Goal: Information Seeking & Learning: Learn about a topic

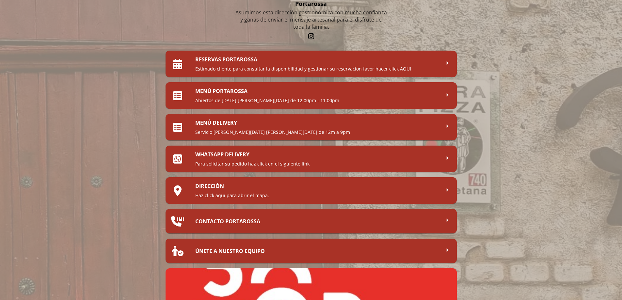
scroll to position [65, 0]
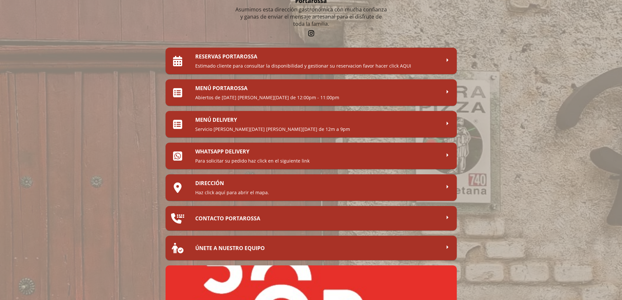
click at [241, 93] on div "MENÚ PORTAROSSA Abiertos de [DATE] [PERSON_NAME][DATE] de 12:00pm - 11:00pm" at bounding box center [317, 93] width 245 height 16
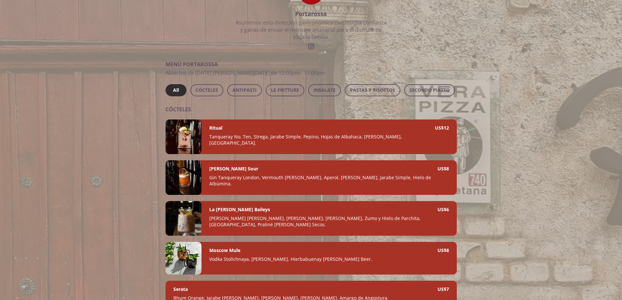
drag, startPoint x: 276, startPoint y: 96, endPoint x: 289, endPoint y: 99, distance: 12.9
click at [289, 96] on div "All CÓCTELES ANTIPASTI LE FRITTURE INSALATE PASTAS Y RISOTTOS SECONDO PIATTO PI…" at bounding box center [311, 90] width 291 height 12
click at [303, 92] on div "All CÓCTELES ANTIPASTI LE FRITTURE INSALATE PASTAS Y RISOTTOS SECONDO PIATTO PI…" at bounding box center [311, 90] width 291 height 12
click at [298, 93] on button "PIZZAS" at bounding box center [290, 90] width 26 height 12
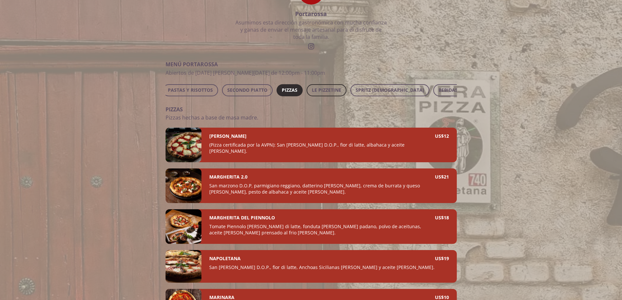
click at [337, 93] on span "LE PIZZETINE" at bounding box center [326, 90] width 29 height 8
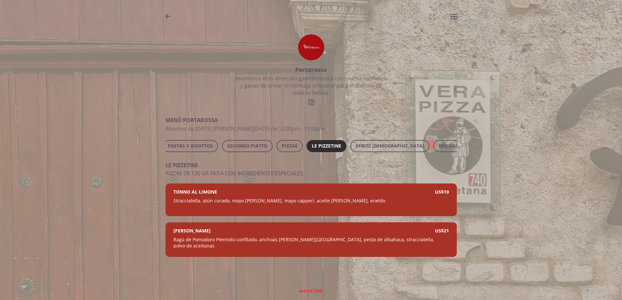
scroll to position [14, 0]
click at [287, 142] on span "PIZZAS" at bounding box center [290, 146] width 16 height 8
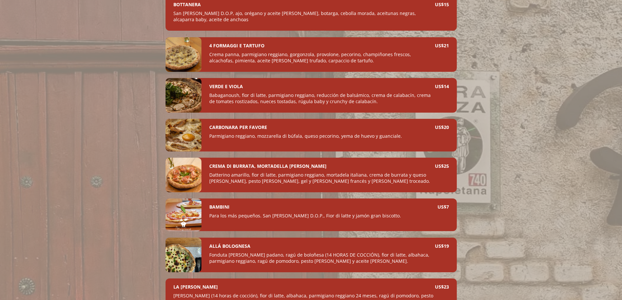
scroll to position [583, 0]
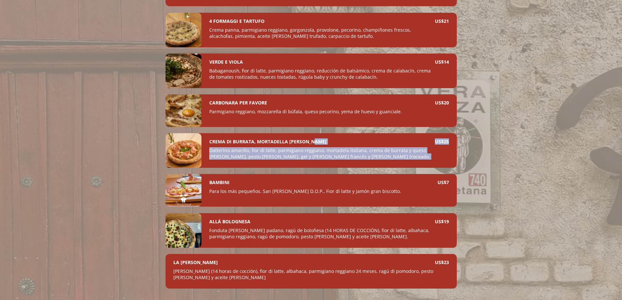
drag, startPoint x: 450, startPoint y: 143, endPoint x: 420, endPoint y: 143, distance: 29.7
click at [421, 143] on div "CREMA DI BURRATA, MORTADELLA [PERSON_NAME] Datterino amarillo, fior di latte, p…" at bounding box center [329, 150] width 255 height 35
click at [335, 153] on p "Datterino amarillo, fior di latte, parmigiano reggiano, mortadela italiana, cre…" at bounding box center [322, 154] width 226 height 15
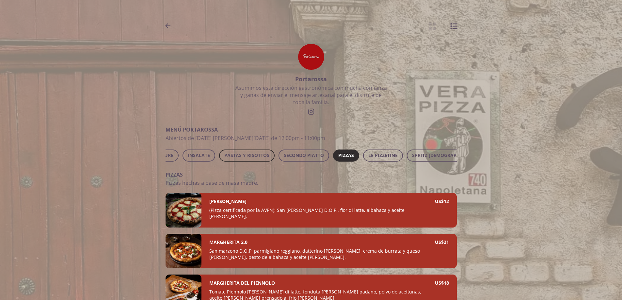
scroll to position [0, 125]
click at [257, 155] on span "PASTAS Y RISOTTOS" at bounding box center [247, 156] width 45 height 8
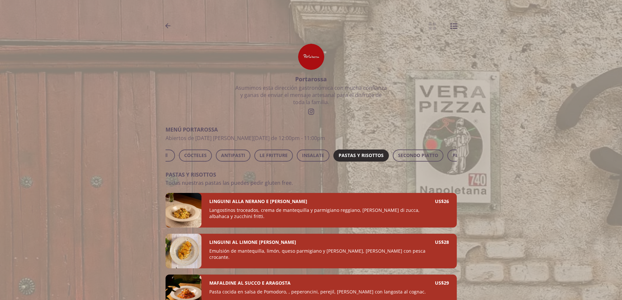
scroll to position [0, 0]
